Goal: Check status

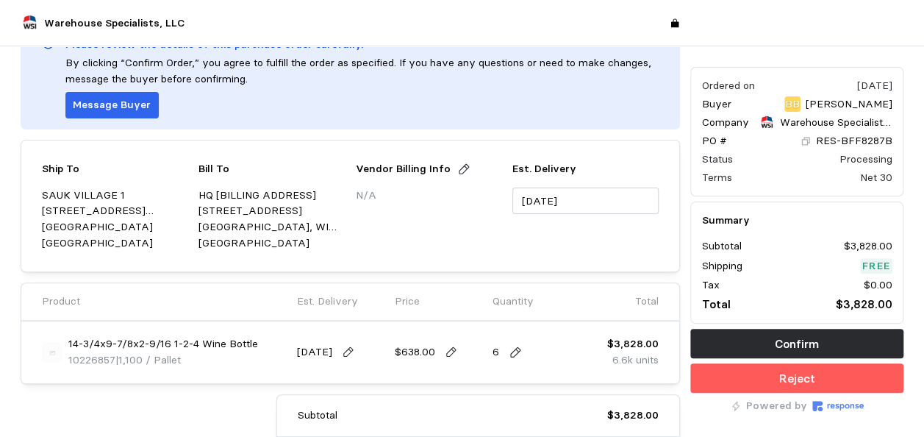
scroll to position [1, 0]
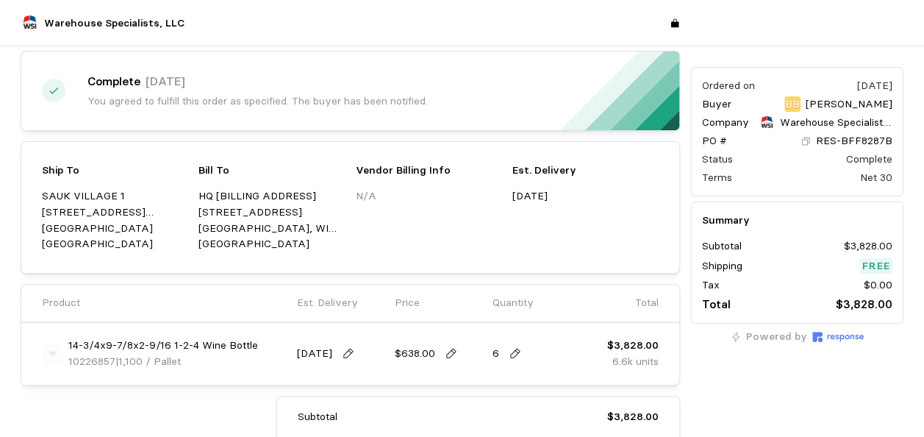
scroll to position [147, 0]
